Goal: Task Accomplishment & Management: Use online tool/utility

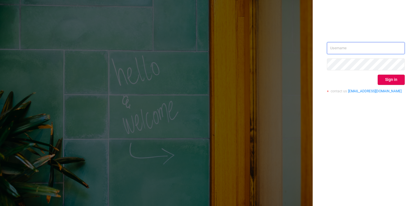
type input "[EMAIL_ADDRESS][DOMAIN_NAME]"
click at [344, 50] on input "[EMAIL_ADDRESS][DOMAIN_NAME]" at bounding box center [366, 48] width 78 height 12
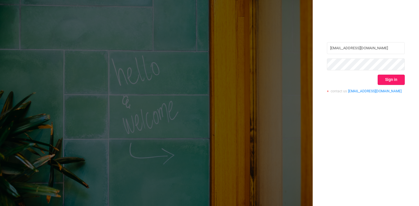
click at [389, 77] on button "Sign in" at bounding box center [390, 80] width 27 height 10
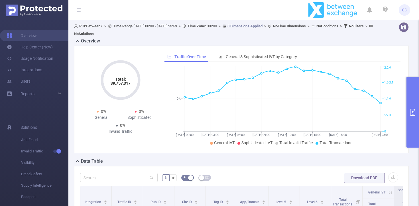
click at [413, 94] on button "primary" at bounding box center [412, 112] width 13 height 71
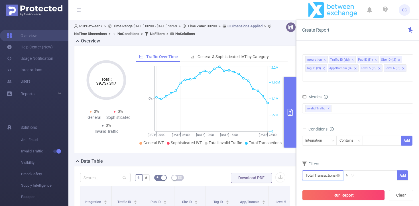
click at [324, 170] on input "text" at bounding box center [322, 175] width 41 height 10
click at [357, 116] on div "Metrics bp_total bp_adult bp_arms bp_crime bp_death_injury_military bp_piracy b…" at bounding box center [357, 109] width 111 height 32
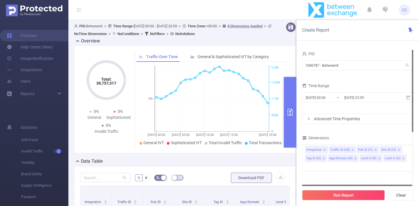
click at [329, 119] on div "Advanced Time Properties" at bounding box center [357, 119] width 111 height 10
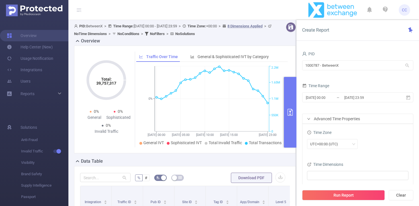
click at [321, 119] on div "Advanced Time Properties" at bounding box center [357, 119] width 111 height 10
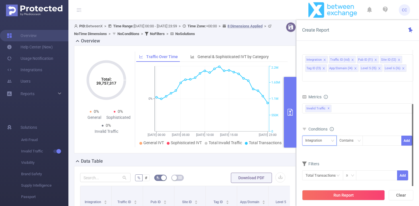
click at [322, 136] on div "Integration" at bounding box center [315, 140] width 21 height 9
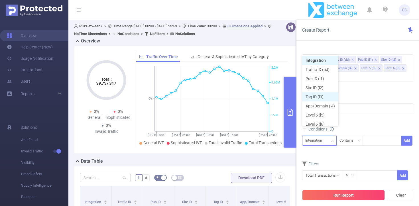
scroll to position [3, 0]
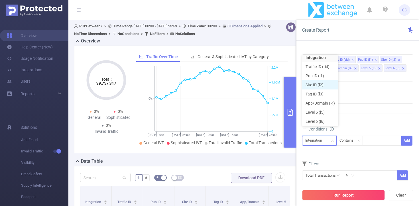
click at [319, 84] on li "Site ID (l2)" at bounding box center [320, 84] width 36 height 9
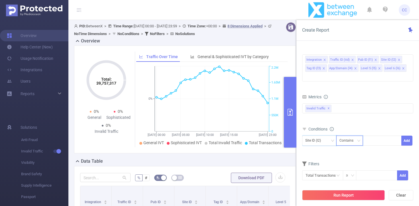
click at [352, 136] on div "Contains" at bounding box center [348, 140] width 18 height 9
click at [377, 136] on div at bounding box center [381, 140] width 33 height 9
paste input "23835"
type input "23835"
click at [379, 147] on li "23835" at bounding box center [381, 143] width 39 height 9
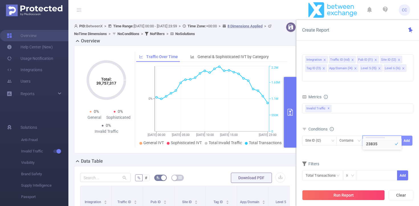
click at [411, 136] on button "Add" at bounding box center [406, 141] width 11 height 10
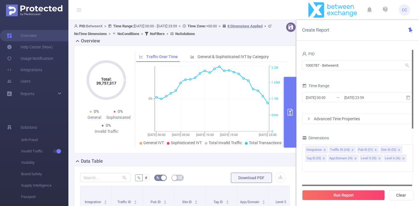
click at [328, 105] on div "Time Range [DATE] 00:00 _ [DATE] 23:59" at bounding box center [357, 94] width 111 height 25
click at [328, 96] on input "[DATE] 00:00" at bounding box center [328, 98] width 46 height 8
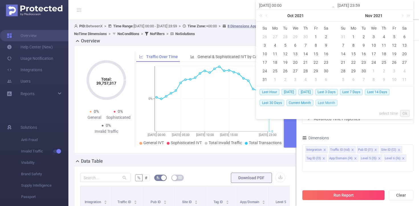
click at [323, 103] on span "Last Month" at bounding box center [326, 103] width 22 height 6
type input "[DATE] 00:00"
type input "[DATE] 23:59"
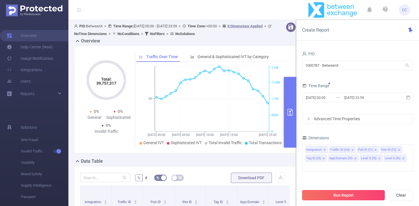
click at [343, 195] on button "Run Report" at bounding box center [343, 195] width 83 height 10
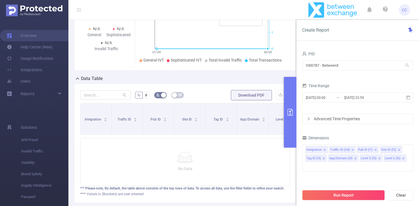
scroll to position [82, 0]
click at [296, 105] on div "PID 1000787 - BetweenX 1000787 - BetweenX Time Range [DATE] 00:00 _ [DATE] 23:5…" at bounding box center [357, 130] width 122 height 172
click at [290, 106] on button "primary" at bounding box center [290, 112] width 13 height 71
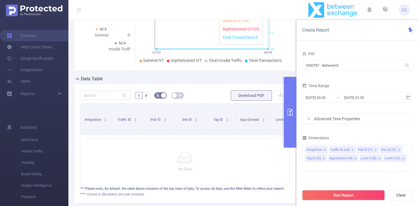
scroll to position [0, 0]
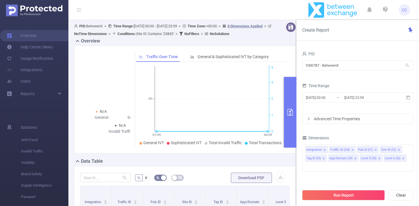
click at [290, 96] on button "primary" at bounding box center [290, 112] width 13 height 71
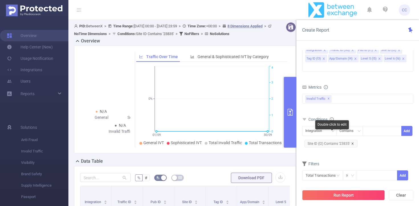
click at [352, 142] on icon "icon: close" at bounding box center [352, 143] width 3 height 3
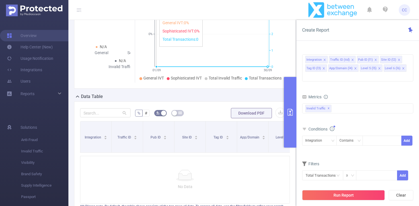
scroll to position [72, 0]
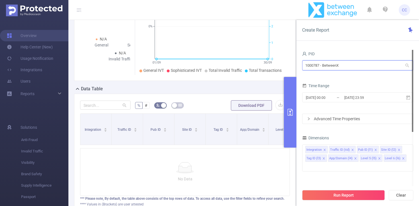
click at [334, 62] on input "1000787 - BetweenX" at bounding box center [357, 65] width 111 height 10
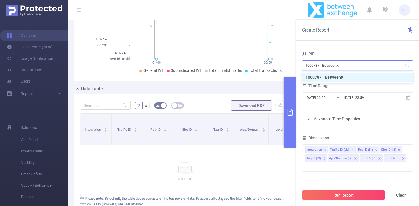
click at [326, 80] on li "1000787 - BetweenX" at bounding box center [357, 77] width 111 height 9
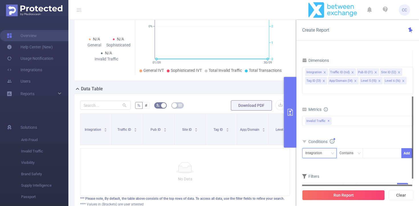
click at [329, 148] on div "Integration" at bounding box center [319, 152] width 28 height 9
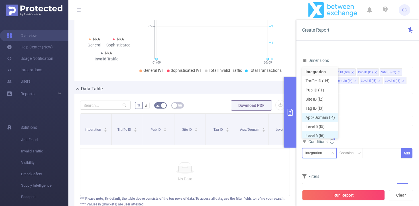
scroll to position [3, 0]
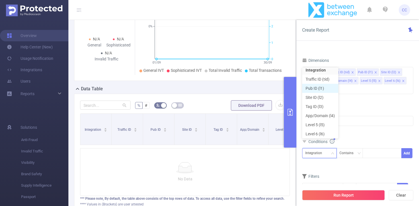
click at [314, 89] on li "Pub ID (l1)" at bounding box center [320, 88] width 36 height 9
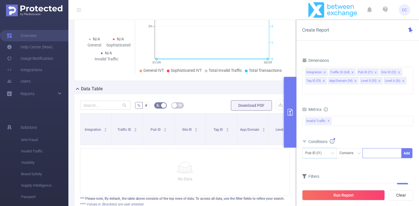
click at [371, 148] on div at bounding box center [381, 152] width 33 height 9
click at [347, 148] on div "Contains" at bounding box center [348, 152] width 18 height 9
click at [377, 148] on div at bounding box center [381, 152] width 33 height 9
type input "SQ"
click at [383, 156] on li "SQ" at bounding box center [381, 156] width 39 height 9
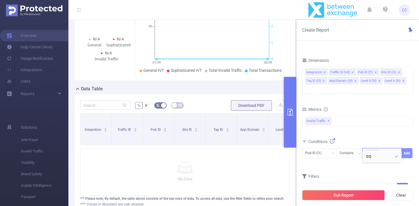
click at [408, 148] on button "Add" at bounding box center [406, 153] width 11 height 10
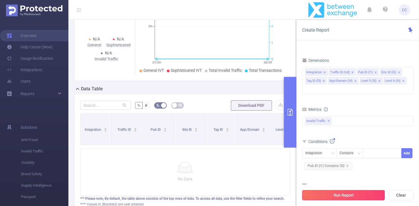
click at [354, 195] on button "Run Report" at bounding box center [343, 195] width 83 height 10
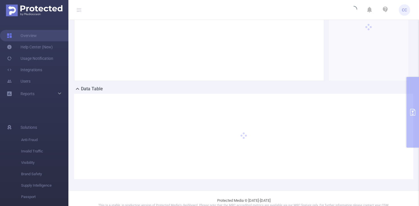
scroll to position [0, 0]
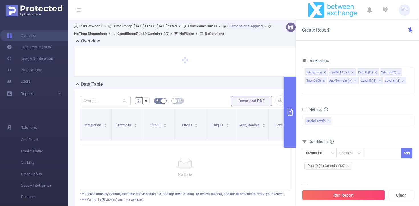
scroll to position [1, 0]
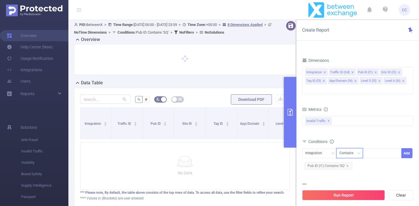
click at [349, 148] on div "Contains" at bounding box center [348, 152] width 18 height 9
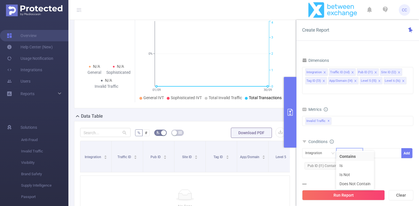
scroll to position [39, 0]
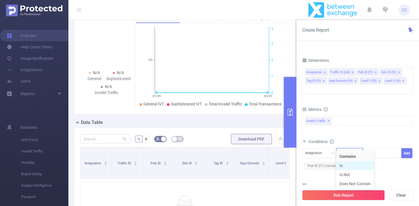
click at [360, 165] on li "Is" at bounding box center [355, 165] width 38 height 9
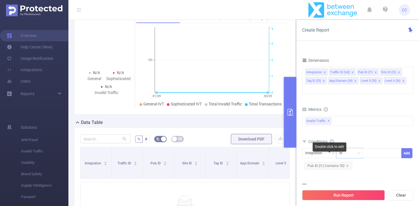
click at [348, 162] on span "Pub ID (l1) Contains 'SQ'" at bounding box center [328, 165] width 48 height 7
click at [322, 144] on div "Double click to edit" at bounding box center [329, 146] width 34 height 9
click at [347, 164] on icon "icon: close" at bounding box center [347, 165] width 3 height 3
click at [326, 150] on div "Integration Is Add" at bounding box center [357, 154] width 111 height 13
click at [326, 148] on div "Integration" at bounding box center [319, 152] width 28 height 9
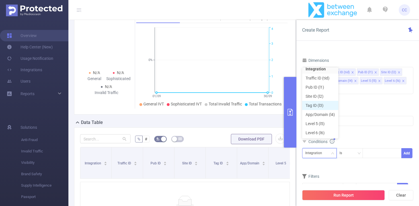
scroll to position [0, 0]
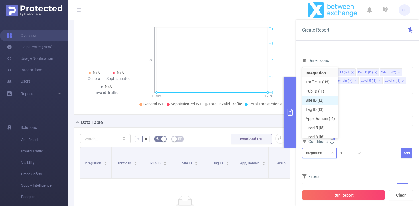
click at [321, 103] on li "Site ID (l2)" at bounding box center [320, 100] width 36 height 9
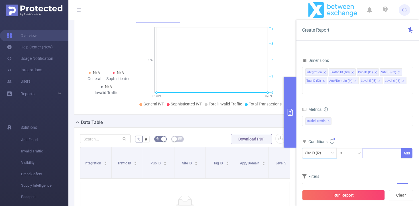
click at [377, 148] on div at bounding box center [381, 152] width 33 height 9
